Goal: Task Accomplishment & Management: Manage account settings

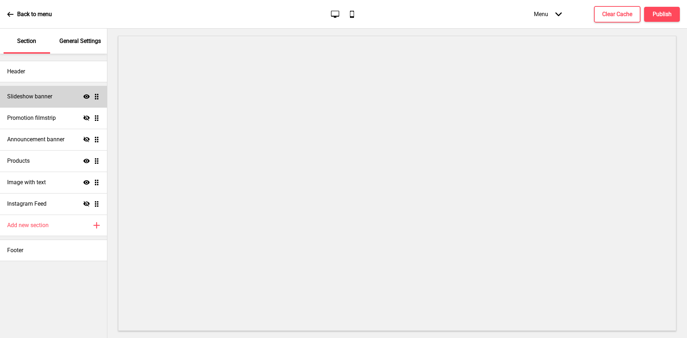
click at [48, 101] on div "Slideshow banner Show Drag" at bounding box center [53, 96] width 107 height 21
select select "9000"
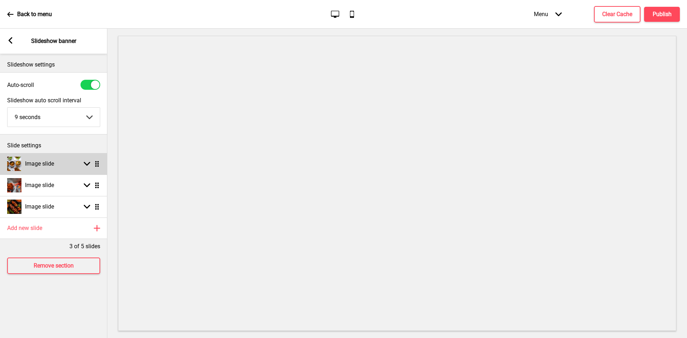
click at [51, 163] on h4 "Image slide" at bounding box center [39, 164] width 29 height 8
select select "right"
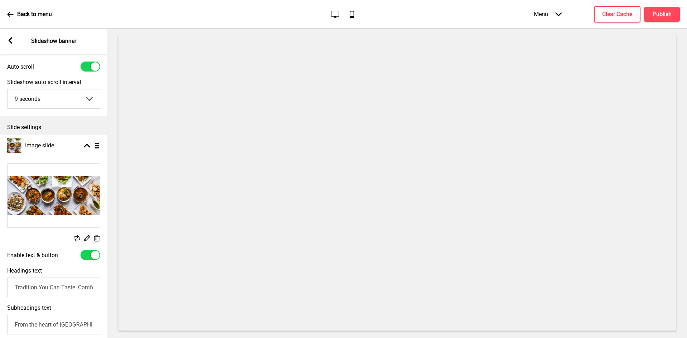
scroll to position [36, 0]
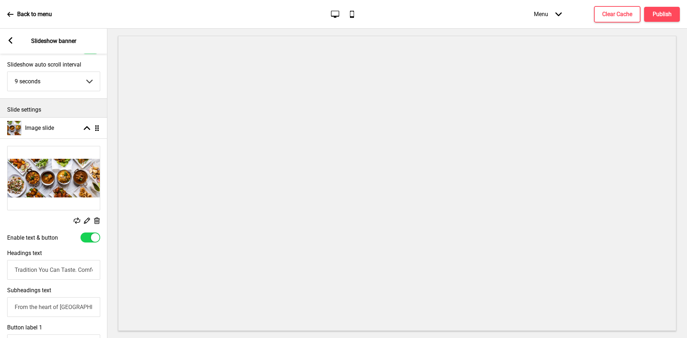
click at [61, 269] on input "Tradition You Can Taste. Comfort You Can Trust" at bounding box center [53, 270] width 93 height 20
click at [49, 311] on input "From the heart of [GEOGRAPHIC_DATA], HeritageOne serves authentic South and Nor…" at bounding box center [53, 307] width 93 height 20
click at [49, 310] on input "From the heart of [GEOGRAPHIC_DATA], HeritageOne serves authentic South and Nor…" at bounding box center [53, 307] width 93 height 20
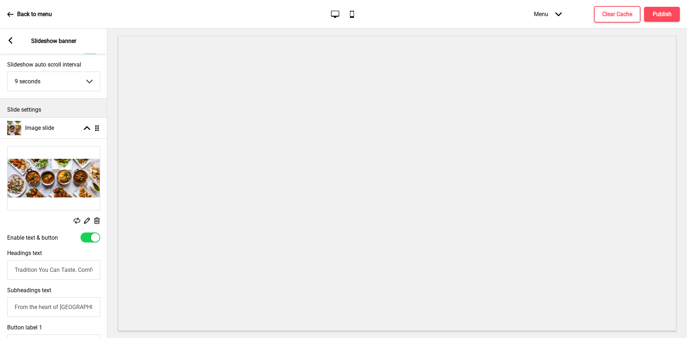
click at [49, 310] on input "From the heart of [GEOGRAPHIC_DATA], HeritageOne serves authentic South and Nor…" at bounding box center [53, 307] width 93 height 20
click at [52, 303] on input "From the heart of [GEOGRAPHIC_DATA], HeritageOne serves authentic South and Nor…" at bounding box center [53, 307] width 93 height 20
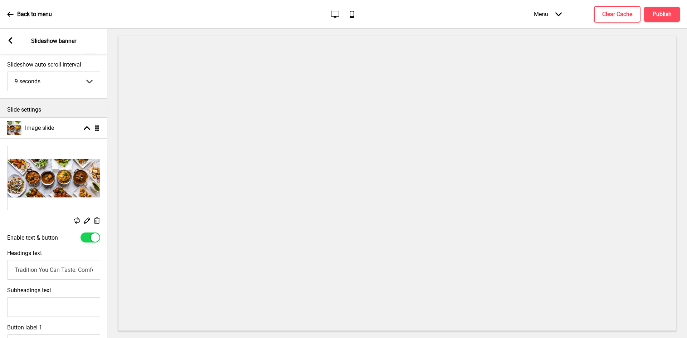
paste input "From the heart of [GEOGRAPHIC_DATA], HeritageOne serves authentic South and Nor…"
type input "From the heart of [GEOGRAPHIC_DATA], HeritageOne serves authentic South and Nor…"
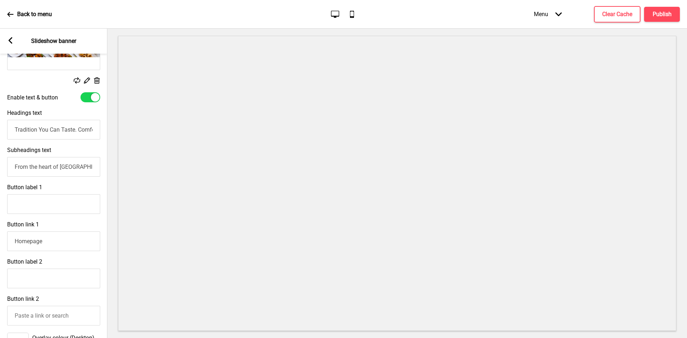
scroll to position [179, 0]
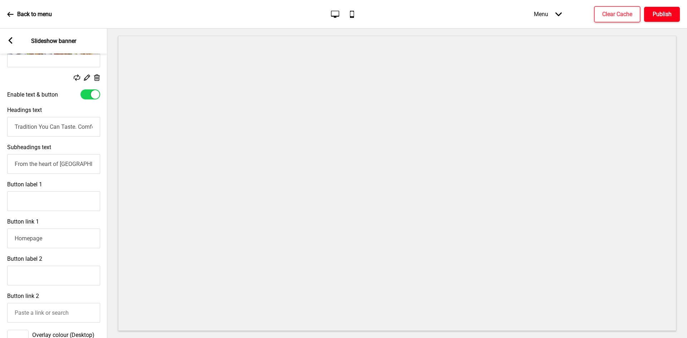
click at [667, 11] on h4 "Publish" at bounding box center [662, 14] width 19 height 8
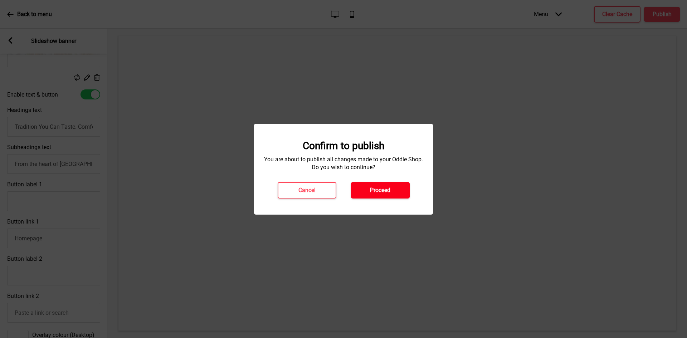
click at [375, 193] on h4 "Proceed" at bounding box center [380, 190] width 20 height 8
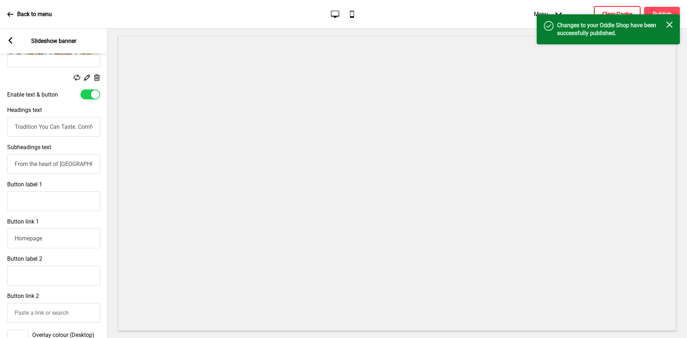
click at [629, 10] on button "Clear Cache" at bounding box center [617, 14] width 47 height 16
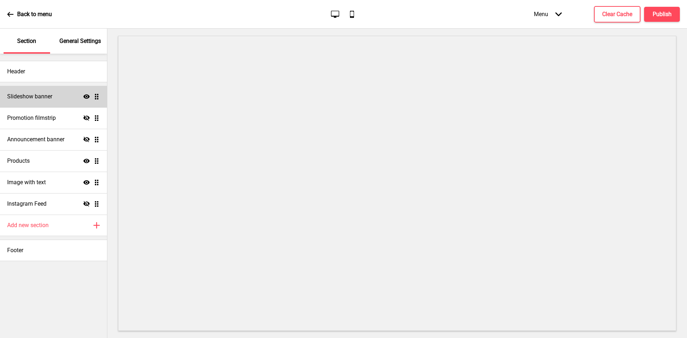
click at [62, 100] on div "Slideshow banner Show Drag" at bounding box center [53, 96] width 107 height 21
select select "9000"
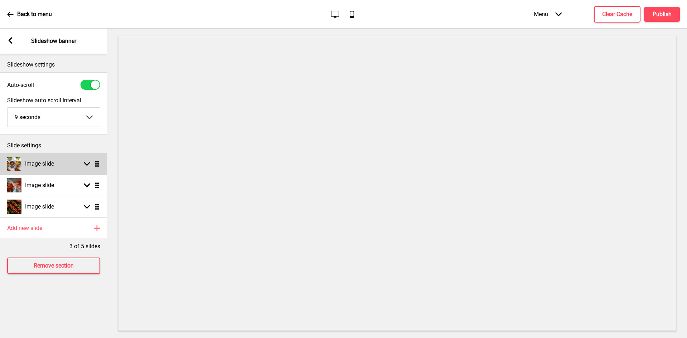
click at [54, 167] on h4 "Image slide" at bounding box center [39, 164] width 29 height 8
select select "right"
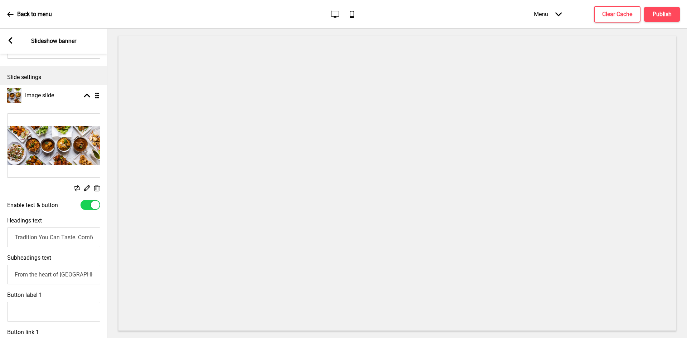
scroll to position [72, 0]
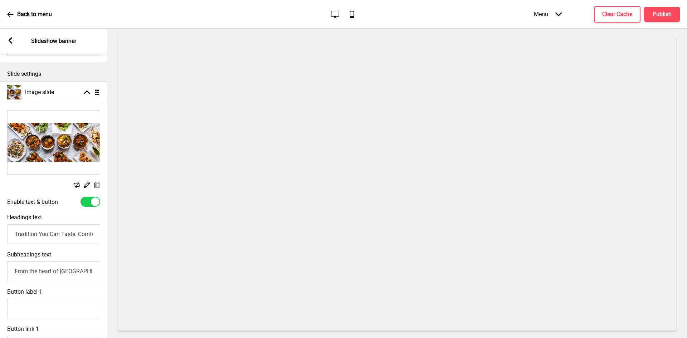
click at [55, 272] on input "From the heart of [GEOGRAPHIC_DATA], HeritageOne serves authentic South and Nor…" at bounding box center [53, 272] width 93 height 20
paste input "From the heart of Little India, HeritageOne serves authentic South and North In…"
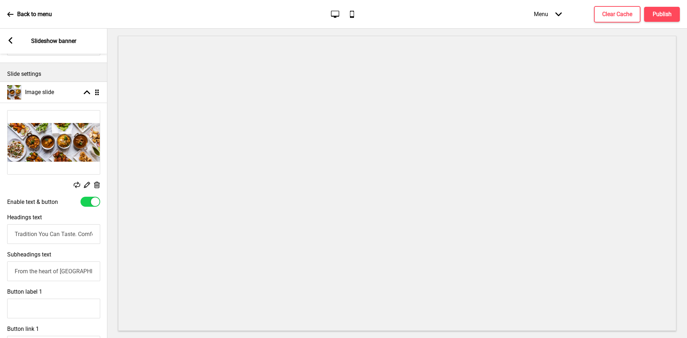
scroll to position [0, 522]
type input "From the heart of Little India, HeritageOne serves authentic South and North In…"
click at [662, 15] on h4 "Publish" at bounding box center [662, 14] width 19 height 8
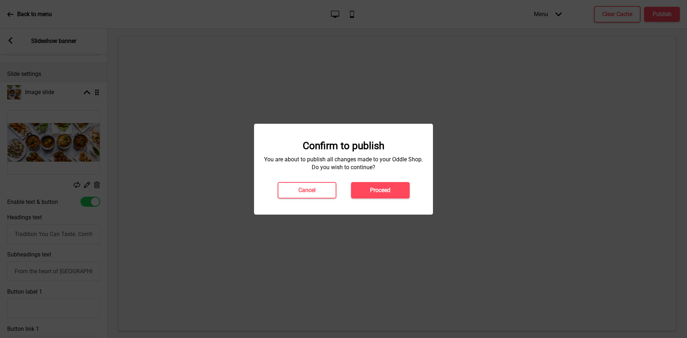
click at [389, 188] on h4 "Proceed" at bounding box center [380, 190] width 20 height 8
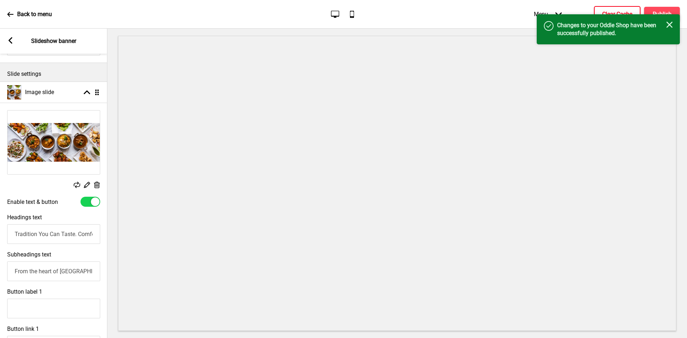
click at [625, 12] on h4 "Clear Cache" at bounding box center [617, 14] width 30 height 8
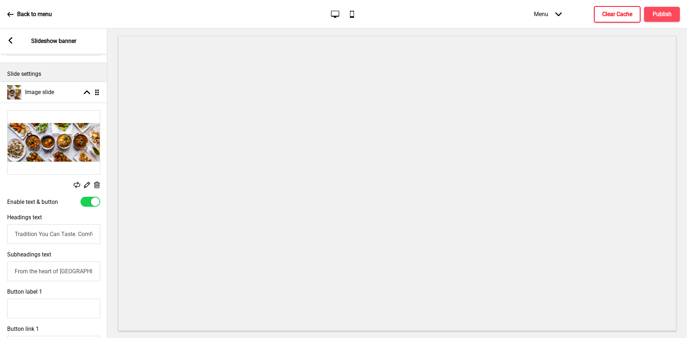
click at [13, 42] on rect at bounding box center [10, 40] width 6 height 6
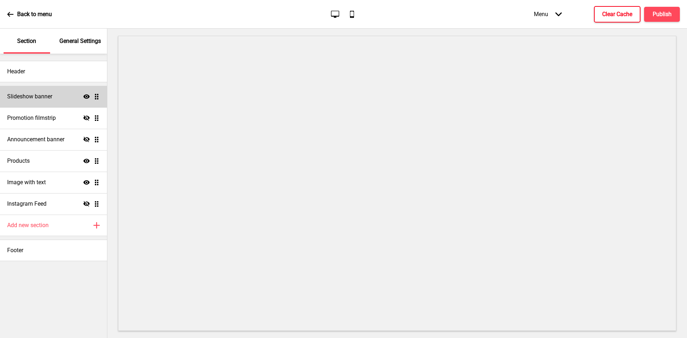
click at [46, 101] on div "Slideshow banner Show Drag" at bounding box center [53, 96] width 107 height 21
select select "9000"
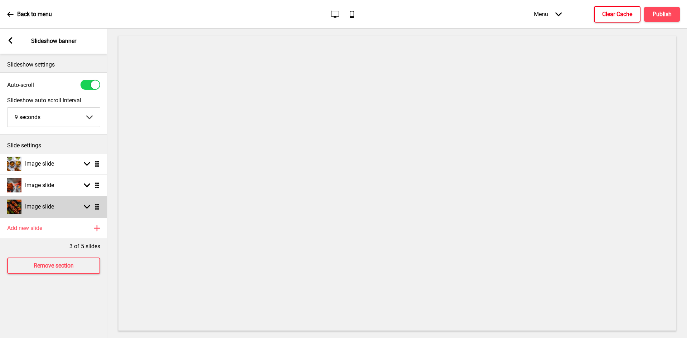
click at [53, 208] on h4 "Image slide" at bounding box center [39, 207] width 29 height 8
select select "right"
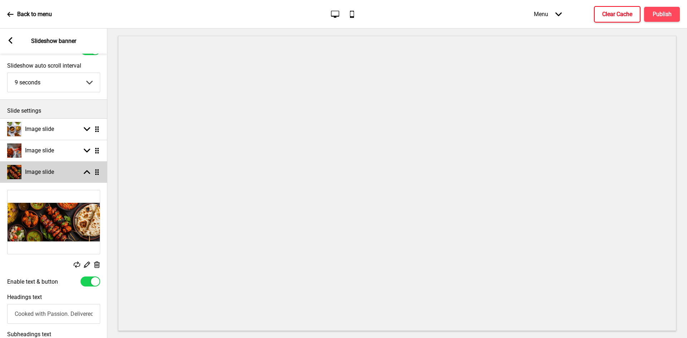
scroll to position [72, 0]
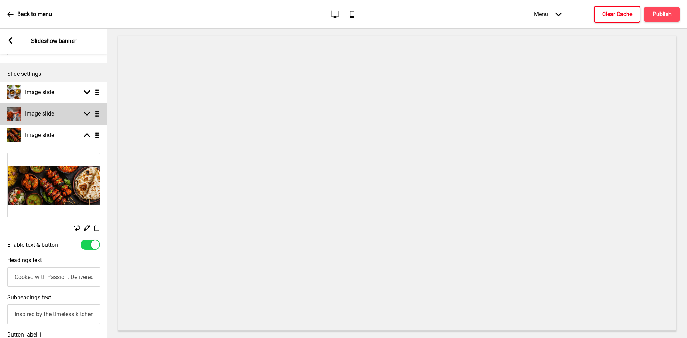
click at [53, 116] on h4 "Image slide" at bounding box center [39, 114] width 29 height 8
select select "right"
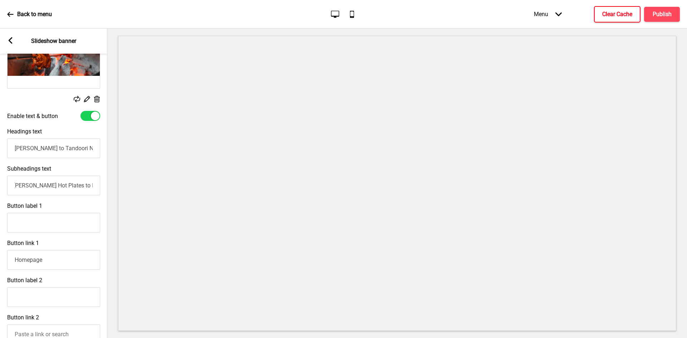
scroll to position [0, 624]
click at [85, 188] on input "From our South Indian Seeraga Samba Biryani and Kari Soru Hot Plates to North I…" at bounding box center [53, 186] width 93 height 20
drag, startPoint x: 49, startPoint y: 188, endPoint x: 15, endPoint y: 182, distance: 34.6
click at [14, 182] on input "From our South Indian Seeraga Samba Biryani and Kari Soru Hot Plates to North I…" at bounding box center [53, 186] width 93 height 20
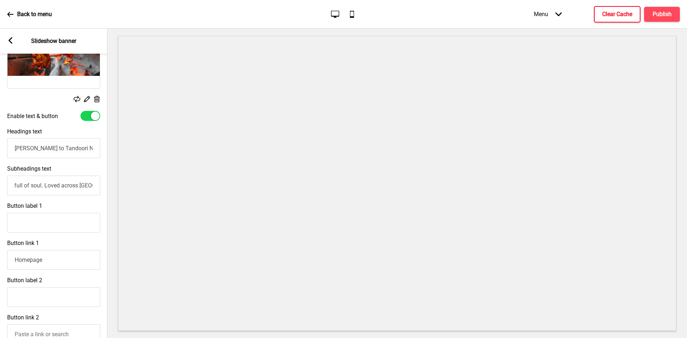
click at [81, 184] on input "From our South Indian Seeraga Samba Biryani and Kari Soru Hot Plates to North I…" at bounding box center [53, 186] width 93 height 20
click at [91, 188] on input "From our South Indian Seeraga Samba Biryani and Kari Soru Hot Plates to North I…" at bounding box center [53, 186] width 93 height 20
type input "From our South Indian Seeraga Samba Biryani and Kari Soru Hot Plates to North I…"
click at [660, 18] on h4 "Publish" at bounding box center [662, 14] width 19 height 8
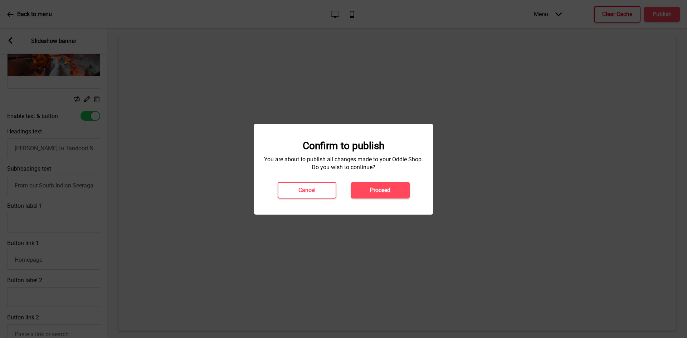
click at [396, 189] on button "Proceed" at bounding box center [380, 190] width 59 height 16
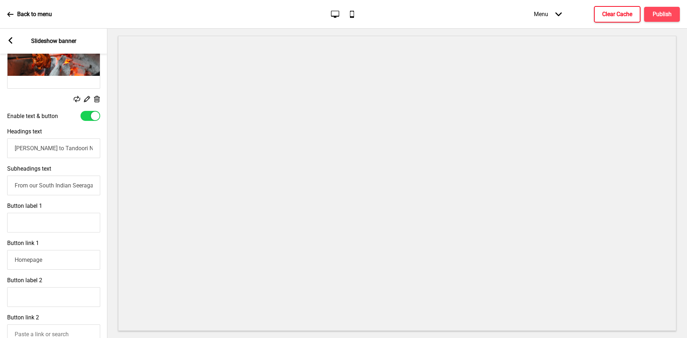
click at [623, 16] on h4 "Clear Cache" at bounding box center [617, 14] width 30 height 8
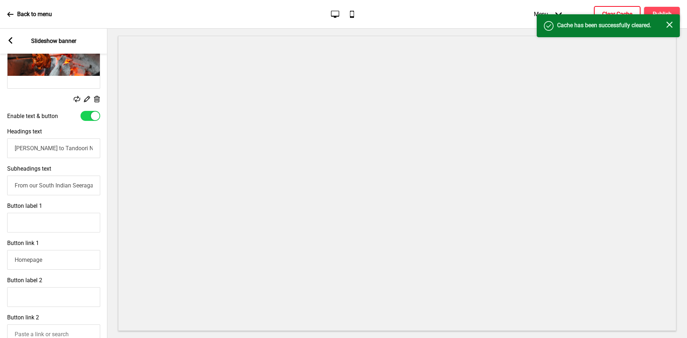
click at [667, 27] on icon "Close" at bounding box center [670, 24] width 6 height 6
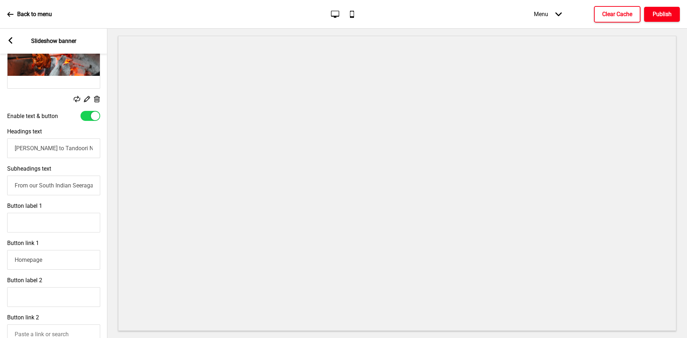
click at [661, 17] on h4 "Publish" at bounding box center [662, 14] width 19 height 8
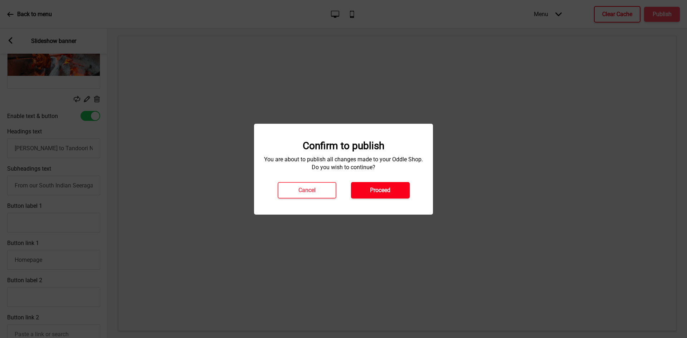
click at [396, 191] on button "Proceed" at bounding box center [380, 190] width 59 height 16
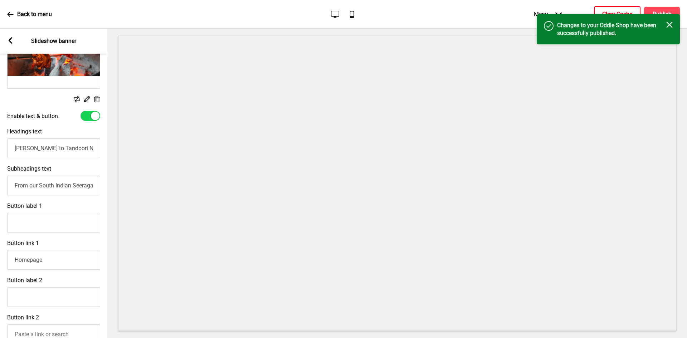
click at [669, 25] on icon "Close" at bounding box center [670, 24] width 6 height 6
